Goal: Task Accomplishment & Management: Complete application form

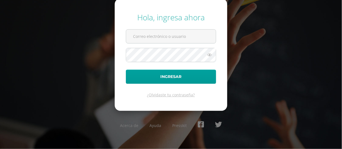
type input "[EMAIL_ADDRESS][DOMAIN_NAME]"
click at [126, 70] on button "Ingresar" at bounding box center [171, 77] width 90 height 14
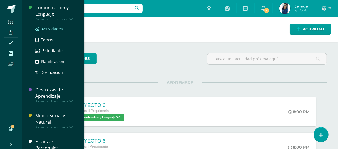
click at [52, 29] on span "Actividades" at bounding box center [51, 28] width 21 height 5
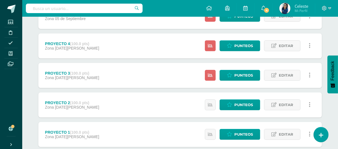
scroll to position [149, 0]
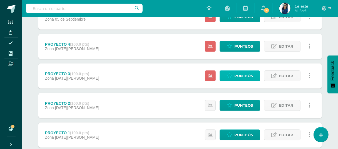
click at [246, 79] on span "Punteos" at bounding box center [243, 76] width 19 height 10
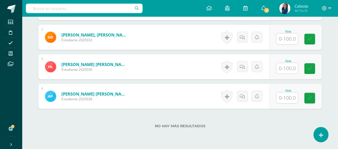
scroll to position [206, 0]
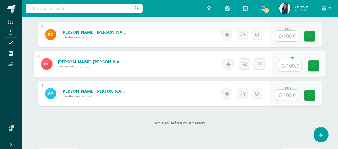
click at [286, 68] on input "text" at bounding box center [290, 65] width 22 height 11
type input "74"
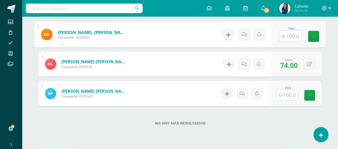
click at [285, 35] on input "text" at bounding box center [290, 36] width 22 height 11
type input "95"
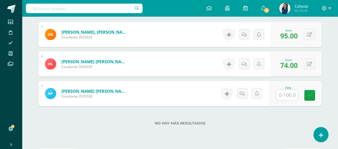
click at [284, 92] on input "text" at bounding box center [287, 95] width 22 height 11
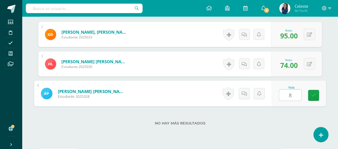
type input "87"
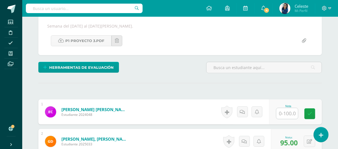
scroll to position [100, 0]
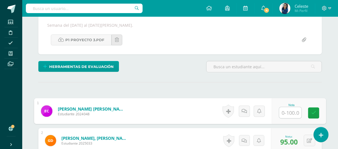
click at [281, 115] on input "text" at bounding box center [290, 112] width 22 height 11
type input "82"
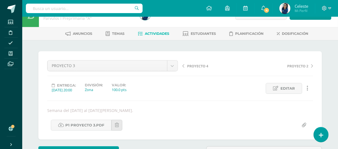
scroll to position [13, 0]
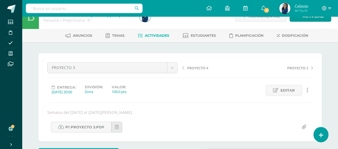
click at [191, 68] on span "PROYECTO 4" at bounding box center [197, 67] width 21 height 5
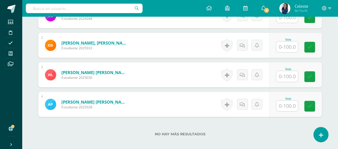
scroll to position [197, 0]
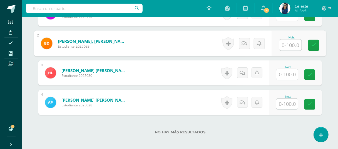
click at [284, 48] on input "text" at bounding box center [290, 44] width 22 height 11
type input "92"
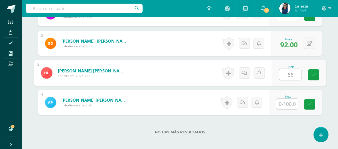
type input "66"
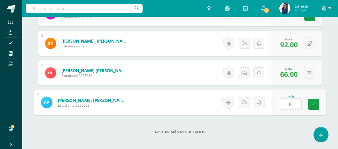
type input "86"
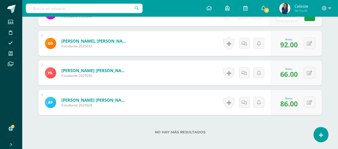
scroll to position [67, 0]
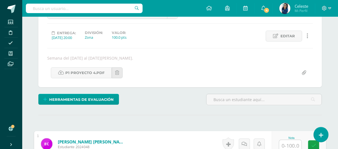
click at [288, 147] on input "text" at bounding box center [290, 145] width 22 height 11
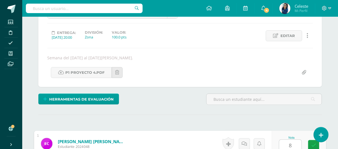
type input "85"
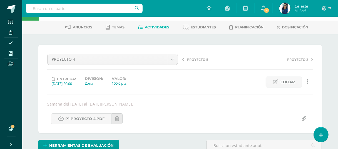
scroll to position [15, 0]
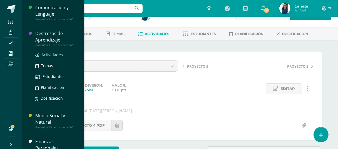
click at [45, 52] on span "Actividades" at bounding box center [51, 54] width 21 height 5
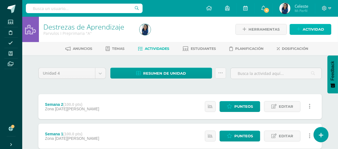
click at [321, 27] on span "Actividad" at bounding box center [313, 29] width 21 height 10
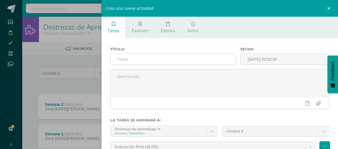
click at [156, 61] on input "text" at bounding box center [173, 59] width 125 height 11
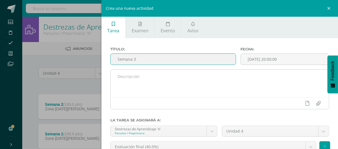
type input "Semana 3"
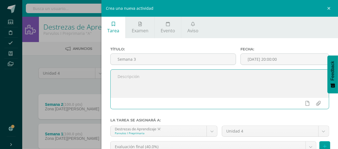
click at [141, 84] on textarea at bounding box center [220, 84] width 218 height 28
type textarea "Semana del 17 al"
click at [271, 64] on input "[DATE] 20:00:00" at bounding box center [285, 59] width 88 height 11
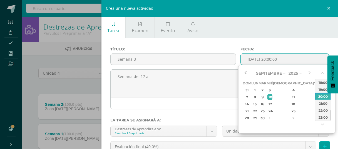
click at [248, 73] on button "button" at bounding box center [246, 73] width 6 height 8
click at [256, 111] on div "18" at bounding box center [255, 111] width 6 height 6
type input "2025-08-18 20:00"
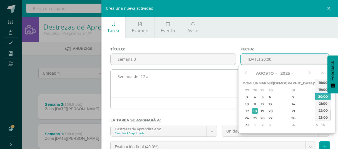
click at [169, 77] on textarea "Semana del 17 al" at bounding box center [220, 84] width 218 height 28
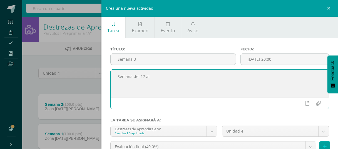
click at [143, 76] on textarea "Semana del 17 al" at bounding box center [220, 84] width 218 height 28
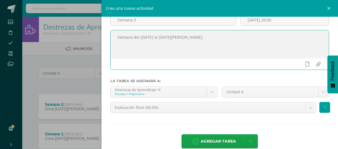
scroll to position [40, 0]
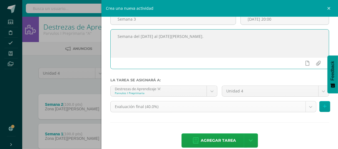
type textarea "Semana del [DATE] al [DATE][PERSON_NAME]."
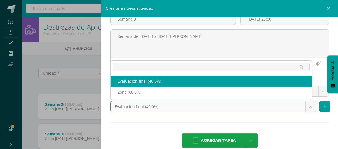
click at [307, 107] on body "Estudiantes Disciplina Asistencia Mis cursos Archivos Soporte Ayuda Reportar un…" at bounding box center [169, 92] width 338 height 185
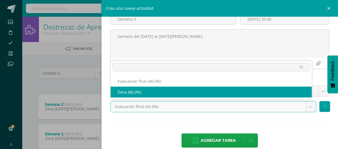
select select "159786"
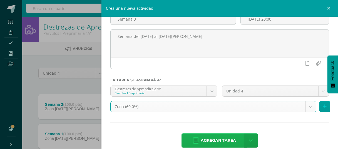
click at [209, 146] on span "Agregar tarea" at bounding box center [218, 140] width 35 height 14
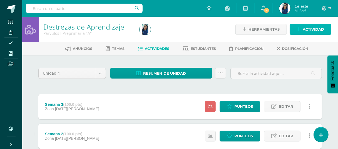
click at [315, 31] on span "Actividad" at bounding box center [313, 29] width 21 height 10
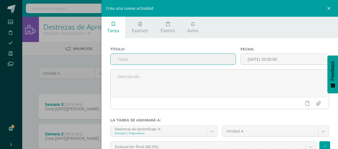
click at [194, 60] on input "text" at bounding box center [173, 59] width 125 height 11
type input "Semana 4"
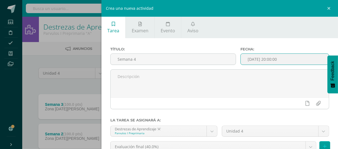
click at [260, 56] on input "[DATE] 20:00:00" at bounding box center [285, 59] width 88 height 11
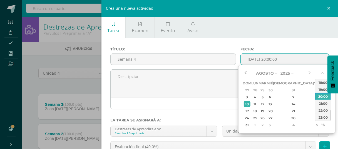
click at [247, 74] on button "button" at bounding box center [246, 73] width 6 height 8
click at [258, 115] on div "25" at bounding box center [255, 118] width 6 height 6
type input "2025-08-25 20:00"
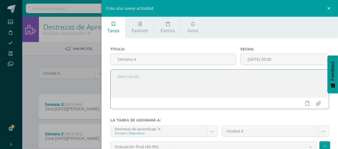
click at [215, 88] on textarea at bounding box center [220, 84] width 218 height 28
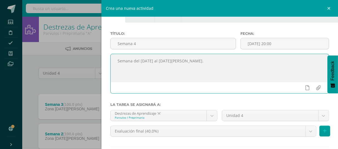
scroll to position [20, 0]
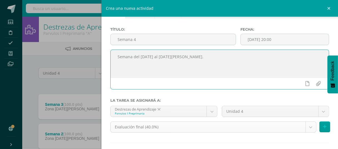
type textarea "Semana del [DATE] al [DATE][PERSON_NAME]."
click at [306, 124] on body "Tarea asignada exitosamente Estudiantes Disciplina Asistencia Mis cursos Archiv…" at bounding box center [169, 107] width 338 height 215
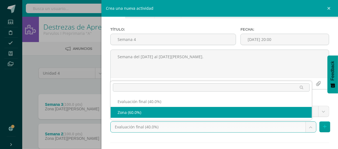
select select "159786"
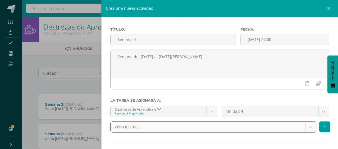
scroll to position [46, 0]
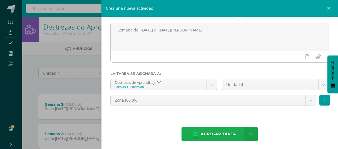
click at [210, 132] on span "Agregar tarea" at bounding box center [218, 134] width 35 height 14
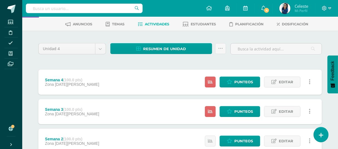
scroll to position [28, 0]
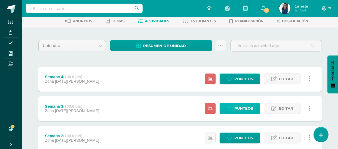
click at [251, 106] on span "Punteos" at bounding box center [243, 108] width 19 height 10
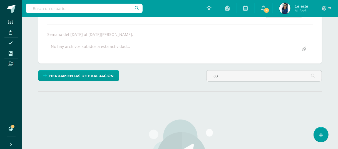
type input "8"
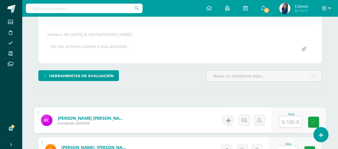
click at [283, 119] on input "text" at bounding box center [290, 121] width 22 height 11
type input "83"
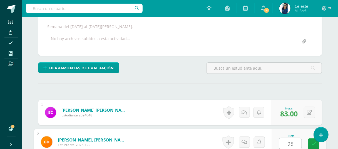
type input "95"
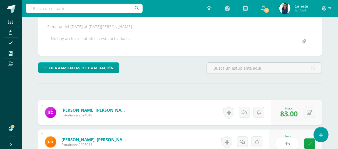
scroll to position [197, 0]
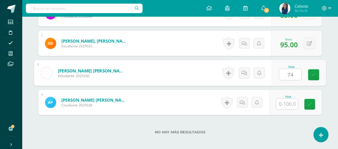
type input "74"
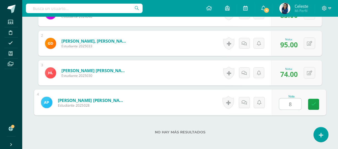
type input "86"
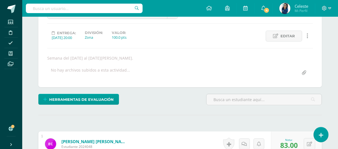
scroll to position [39, 0]
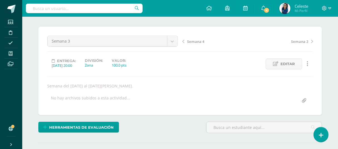
click at [199, 43] on div "Semana 4 Semana 2" at bounding box center [247, 44] width 135 height 16
click at [200, 41] on span "Semana 4" at bounding box center [195, 41] width 17 height 5
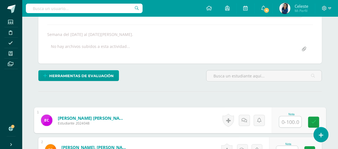
click at [293, 123] on input "text" at bounding box center [290, 121] width 22 height 11
type input "85"
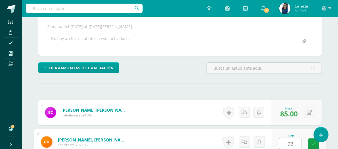
type input "93"
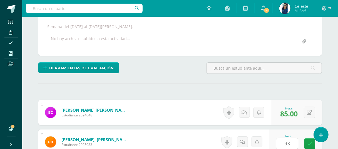
scroll to position [197, 0]
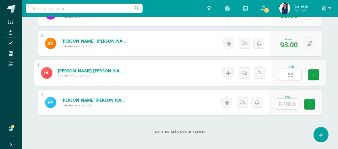
type input "66"
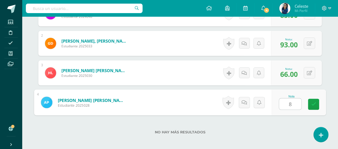
type input "85"
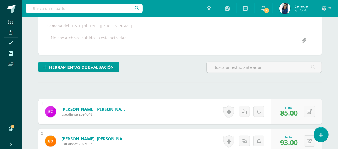
scroll to position [0, 0]
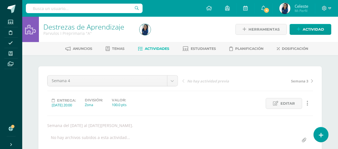
click at [134, 41] on div "Destrezas de Aprendizaje Parvulos I Preprimaria "A"" at bounding box center [88, 29] width 98 height 25
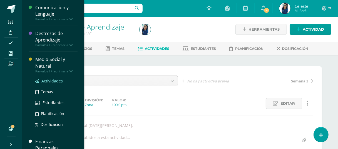
click at [52, 80] on span "Actividades" at bounding box center [51, 80] width 21 height 5
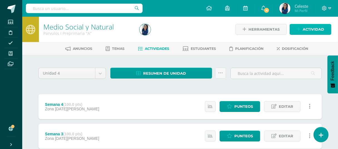
click at [297, 32] on link "Actividad" at bounding box center [311, 29] width 42 height 11
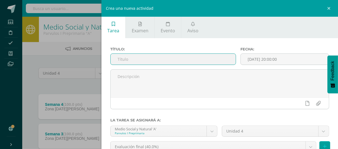
click at [180, 55] on input "text" at bounding box center [173, 59] width 125 height 11
type input "Semana 5"
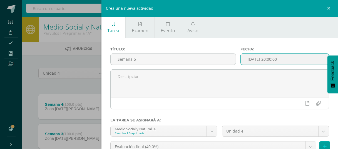
click at [285, 61] on input "[DATE] 20:00:00" at bounding box center [285, 59] width 88 height 11
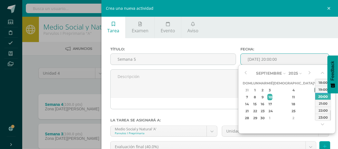
click at [315, 91] on div "5" at bounding box center [317, 90] width 5 height 6
type input "[DATE] 20:00"
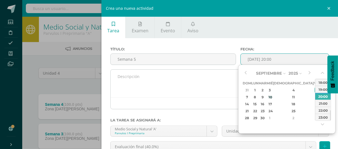
click at [216, 83] on textarea at bounding box center [220, 84] width 218 height 28
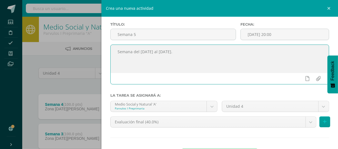
scroll to position [28, 0]
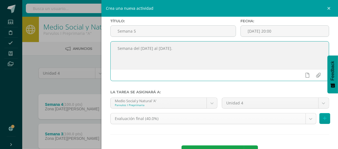
type textarea "Semana del [DATE] al [DATE]."
click at [303, 119] on body "Estudiantes Disciplina Asistencia Mis cursos Archivos Soporte Ayuda Reportar un…" at bounding box center [169, 122] width 338 height 244
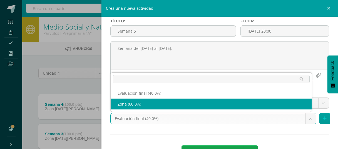
select select "159794"
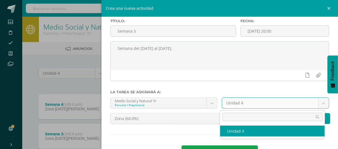
click at [258, 107] on body "Estudiantes Disciplina Asistencia Mis cursos Archivos Soporte Ayuda Reportar un…" at bounding box center [169, 122] width 338 height 244
click at [199, 140] on body "Estudiantes Disciplina Asistencia Mis cursos Archivos Soporte Ayuda Reportar un…" at bounding box center [169, 122] width 338 height 244
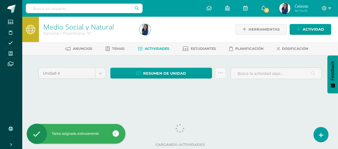
click at [338, 52] on html "Tarea asignada exitosamente Estudiantes Disciplina Asistencia Mis cursos Archiv…" at bounding box center [169, 52] width 338 height 105
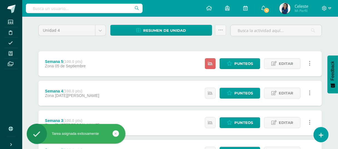
scroll to position [53, 0]
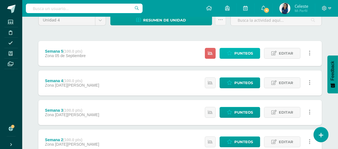
click at [234, 50] on link "Punteos" at bounding box center [240, 53] width 41 height 11
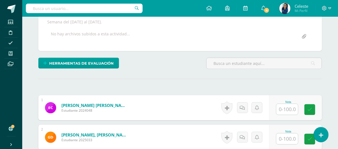
scroll to position [152, 0]
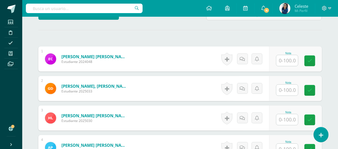
click at [283, 57] on input "text" at bounding box center [287, 60] width 22 height 11
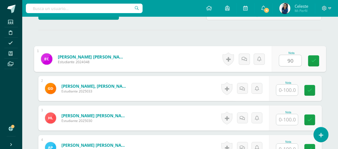
type input "90"
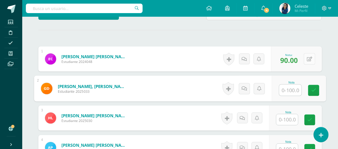
click at [310, 58] on icon at bounding box center [309, 59] width 5 height 5
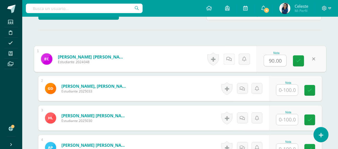
click at [227, 60] on icon at bounding box center [230, 58] width 6 height 5
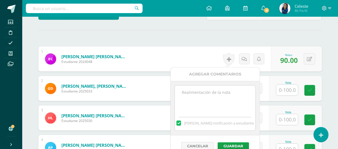
click at [214, 91] on textarea at bounding box center [215, 99] width 80 height 28
type textarea "Nota promediada."
click at [227, 144] on button "Guardar" at bounding box center [233, 145] width 31 height 7
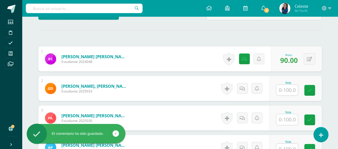
click at [288, 89] on input "text" at bounding box center [287, 90] width 22 height 11
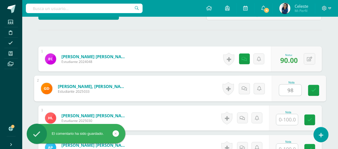
type input "98"
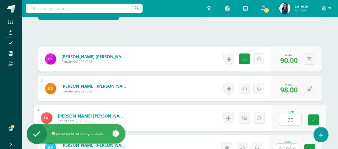
type input "90"
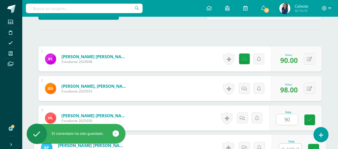
scroll to position [158, 0]
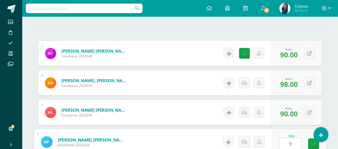
type input "90"
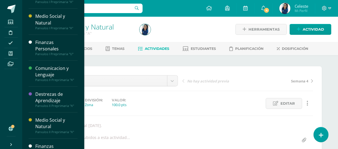
scroll to position [58, 0]
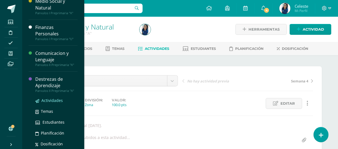
click at [49, 98] on span "Actividades" at bounding box center [51, 100] width 21 height 5
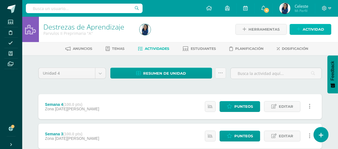
click at [320, 26] on span "Actividad" at bounding box center [313, 29] width 21 height 10
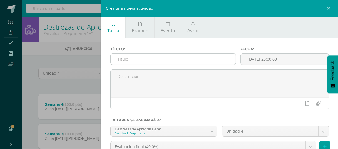
click at [160, 59] on input "text" at bounding box center [173, 59] width 125 height 11
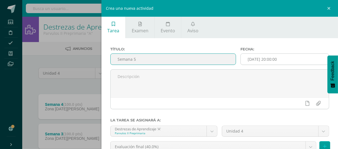
type input "Semana 5"
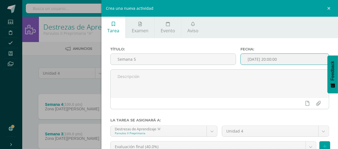
click at [278, 65] on body "Estudiantes Disciplina Asistencia Mis cursos Archivos Soporte Ayuda Reportar un…" at bounding box center [169, 122] width 338 height 244
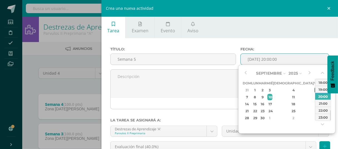
click at [315, 89] on div "5" at bounding box center [317, 90] width 5 height 6
type input "2025-09-05 20:00"
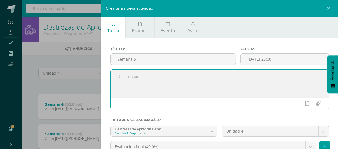
click at [202, 87] on textarea at bounding box center [220, 84] width 218 height 28
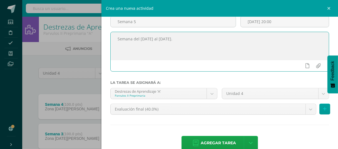
scroll to position [38, 0]
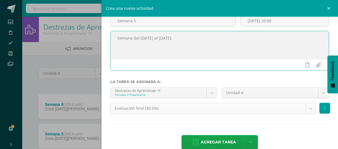
type textarea "Semana del [DATE] al [DATE]."
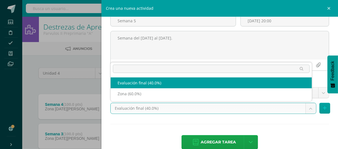
click at [310, 110] on body "Estudiantes Disciplina Asistencia Mis cursos Archivos Soporte Ayuda Reportar un…" at bounding box center [169, 122] width 338 height 244
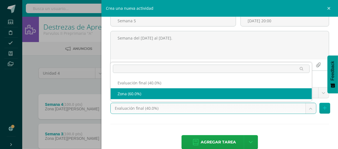
select select "159807"
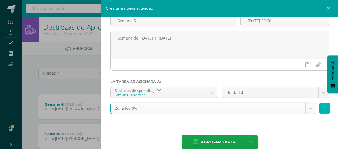
click at [320, 107] on button at bounding box center [325, 108] width 11 height 11
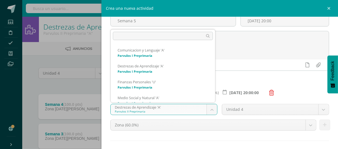
click at [210, 112] on body "Estudiantes Disciplina Asistencia Mis cursos Archivos Soporte Ayuda Reportar un…" at bounding box center [169, 122] width 338 height 244
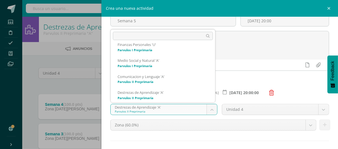
scroll to position [71, 0]
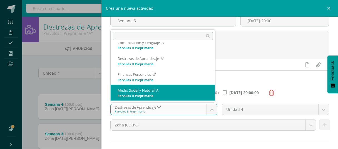
select select "156427"
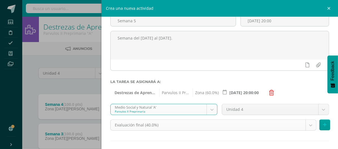
click at [306, 125] on body "Estudiantes Disciplina Asistencia Mis cursos Archivos Soporte Ayuda Reportar un…" at bounding box center [169, 122] width 338 height 244
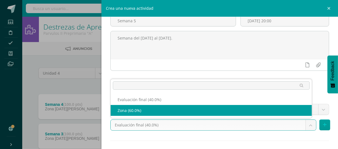
select select "159815"
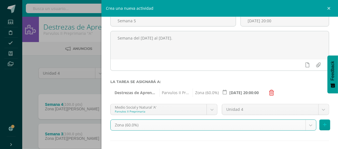
scroll to position [66, 0]
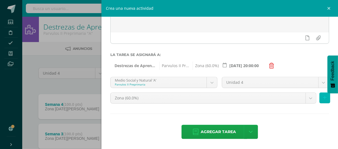
click at [320, 98] on button at bounding box center [325, 97] width 11 height 11
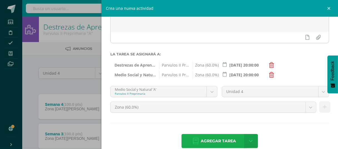
click at [223, 137] on span "Agregar tarea" at bounding box center [218, 141] width 35 height 14
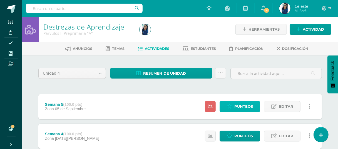
click at [240, 108] on span "Punteos" at bounding box center [243, 106] width 19 height 10
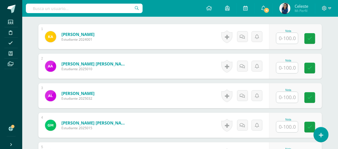
scroll to position [173, 0]
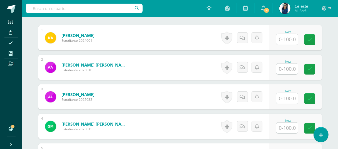
click at [292, 42] on input "text" at bounding box center [287, 39] width 22 height 11
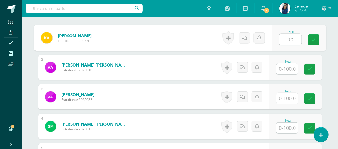
type input "90"
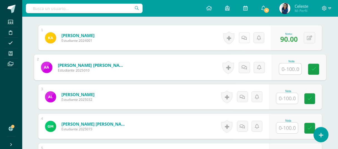
click at [244, 38] on icon at bounding box center [244, 38] width 5 height 5
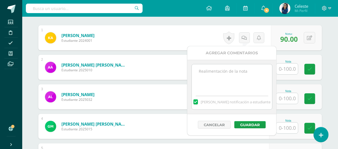
click at [222, 79] on textarea at bounding box center [232, 78] width 80 height 28
click at [212, 70] on textarea "Nota ptomediada." at bounding box center [232, 78] width 80 height 28
type textarea "Nota promediada."
click at [253, 124] on button "Guardar" at bounding box center [249, 124] width 31 height 7
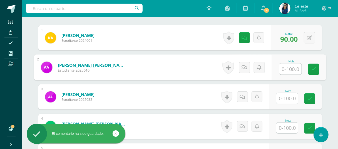
click at [286, 70] on input "text" at bounding box center [290, 68] width 22 height 11
type input "95"
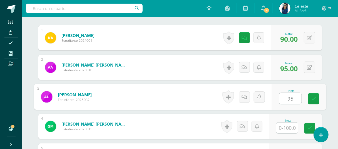
type input "95"
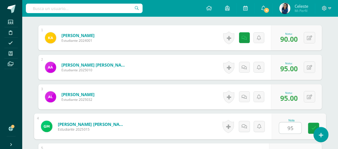
type input "95"
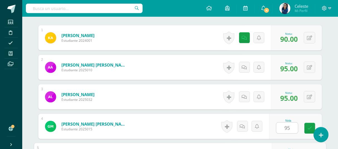
scroll to position [256, 0]
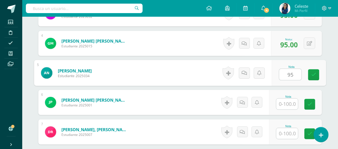
type input "95"
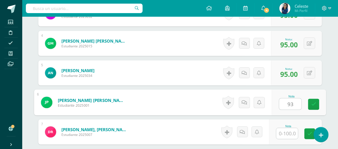
type input "93"
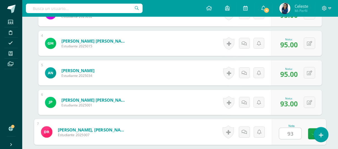
type input "93"
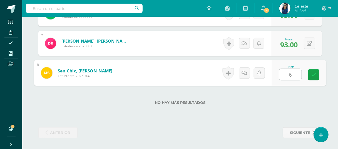
type input "60"
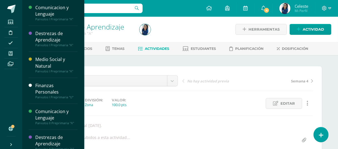
scroll to position [58, 0]
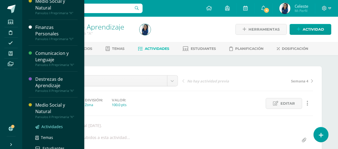
click at [53, 124] on span "Actividades" at bounding box center [51, 126] width 21 height 5
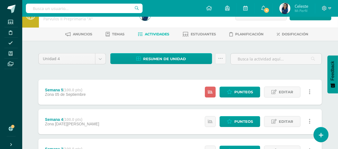
scroll to position [16, 0]
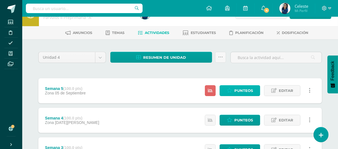
click at [247, 88] on span "Punteos" at bounding box center [243, 90] width 19 height 10
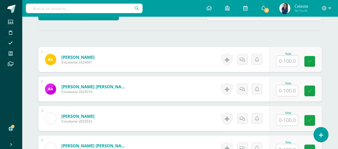
scroll to position [154, 0]
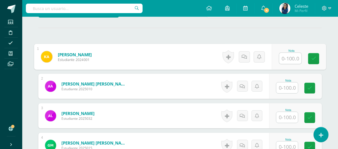
click at [288, 61] on input "text" at bounding box center [290, 58] width 22 height 11
type input "90"
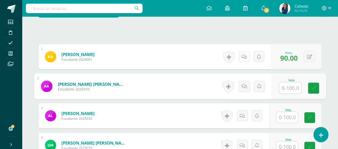
click at [245, 56] on icon at bounding box center [244, 57] width 5 height 5
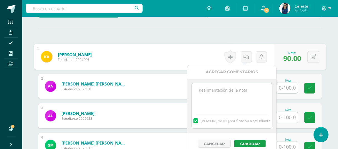
click at [222, 92] on textarea at bounding box center [232, 97] width 80 height 28
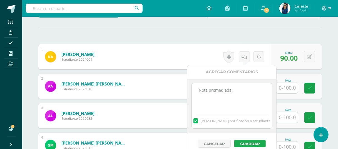
type textarea "Nota promediada."
click at [244, 142] on button "Guardar" at bounding box center [249, 143] width 31 height 7
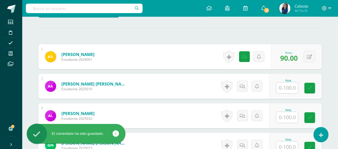
click at [291, 88] on input "text" at bounding box center [287, 87] width 22 height 11
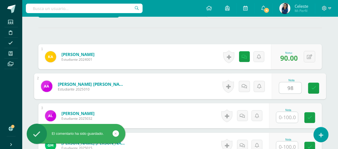
type input "98"
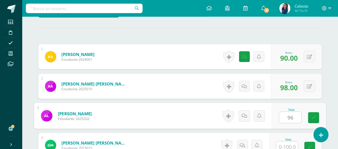
type input "96"
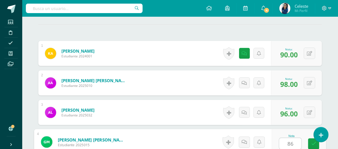
type input "86"
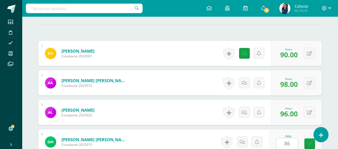
scroll to position [256, 0]
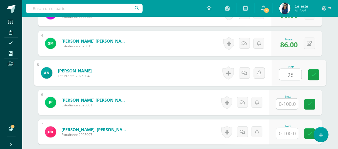
type input "95"
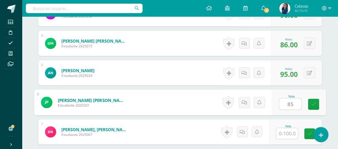
type input "85"
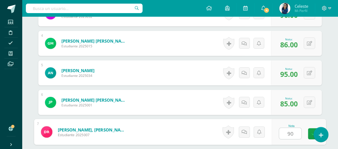
type input "90"
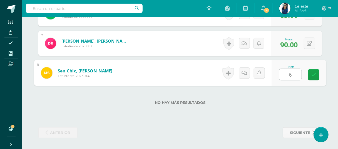
type input "60"
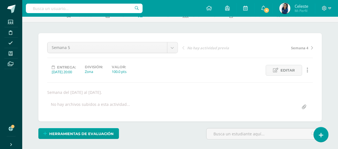
scroll to position [0, 0]
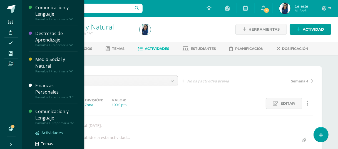
click at [50, 132] on span "Actividades" at bounding box center [51, 132] width 21 height 5
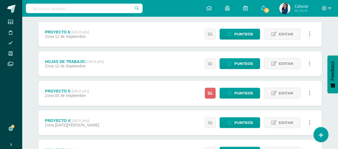
scroll to position [73, 0]
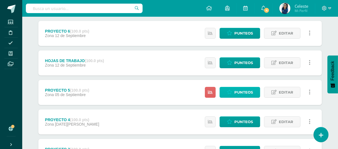
click at [240, 93] on span "Punteos" at bounding box center [243, 92] width 19 height 10
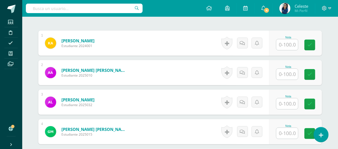
scroll to position [170, 0]
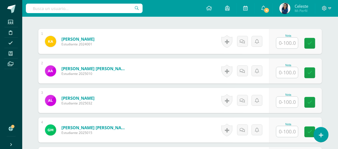
click at [294, 45] on input "text" at bounding box center [287, 43] width 22 height 11
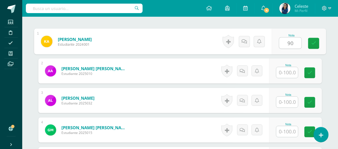
type input "90"
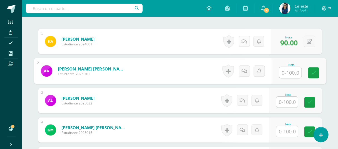
click at [246, 41] on icon at bounding box center [244, 41] width 5 height 5
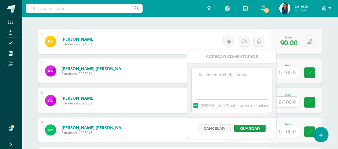
click at [230, 76] on textarea at bounding box center [232, 82] width 80 height 28
type textarea "Nota promediada."
click at [244, 127] on button "Guardar" at bounding box center [249, 128] width 31 height 7
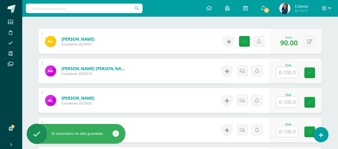
click at [288, 70] on input "text" at bounding box center [287, 72] width 22 height 11
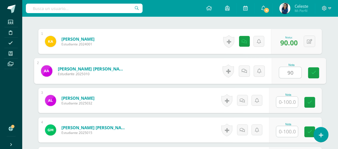
type input "90"
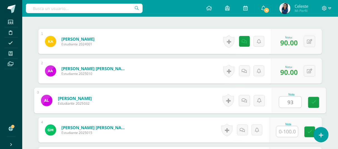
type input "93"
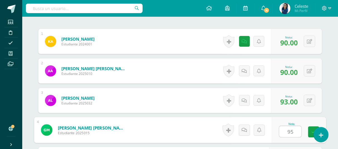
type input "95"
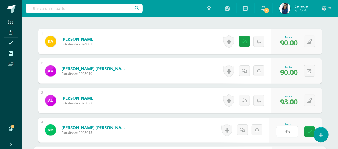
scroll to position [256, 0]
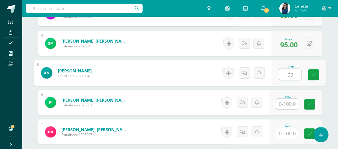
type input "0"
type input "90"
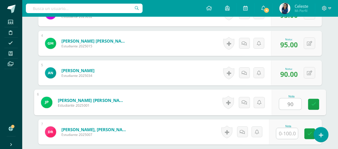
type input "90"
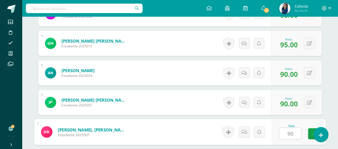
type input "9"
type input "89"
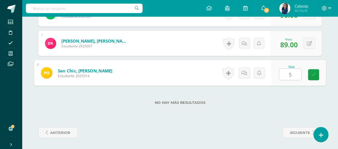
type input "50"
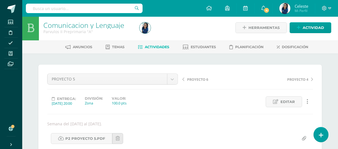
scroll to position [0, 0]
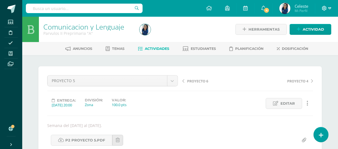
click at [331, 8] on icon at bounding box center [329, 8] width 3 height 2
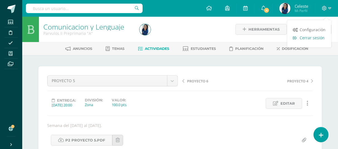
click at [316, 39] on span "Cerrar sesión" at bounding box center [312, 37] width 25 height 5
